Goal: Task Accomplishment & Management: Manage account settings

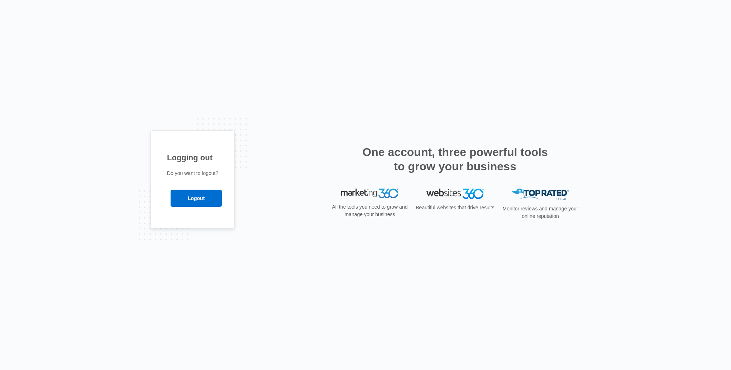
click at [205, 199] on input "Logout" at bounding box center [196, 198] width 51 height 17
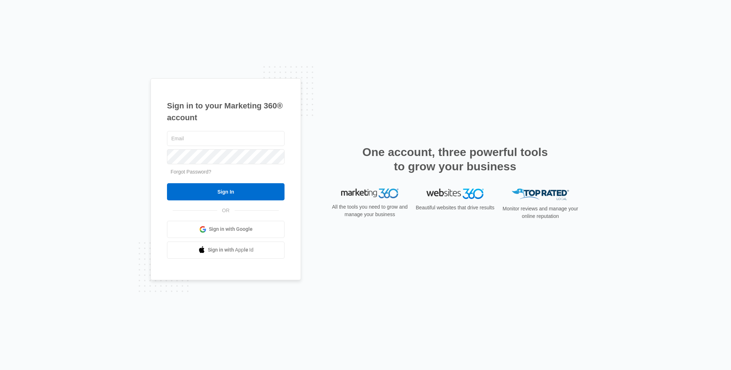
type input "[EMAIL_ADDRESS][DOMAIN_NAME]"
click at [205, 197] on input "Sign In" at bounding box center [226, 191] width 118 height 17
